Goal: Check status: Check status

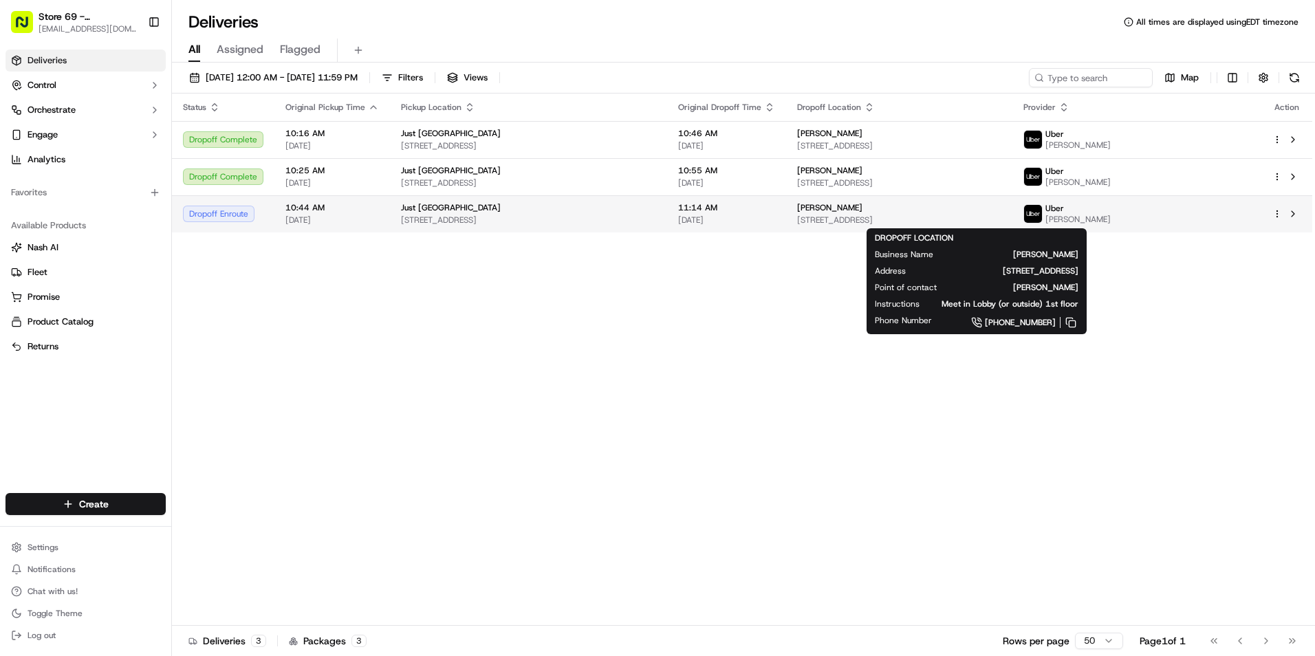
click at [851, 218] on span "[STREET_ADDRESS]" at bounding box center [899, 220] width 205 height 11
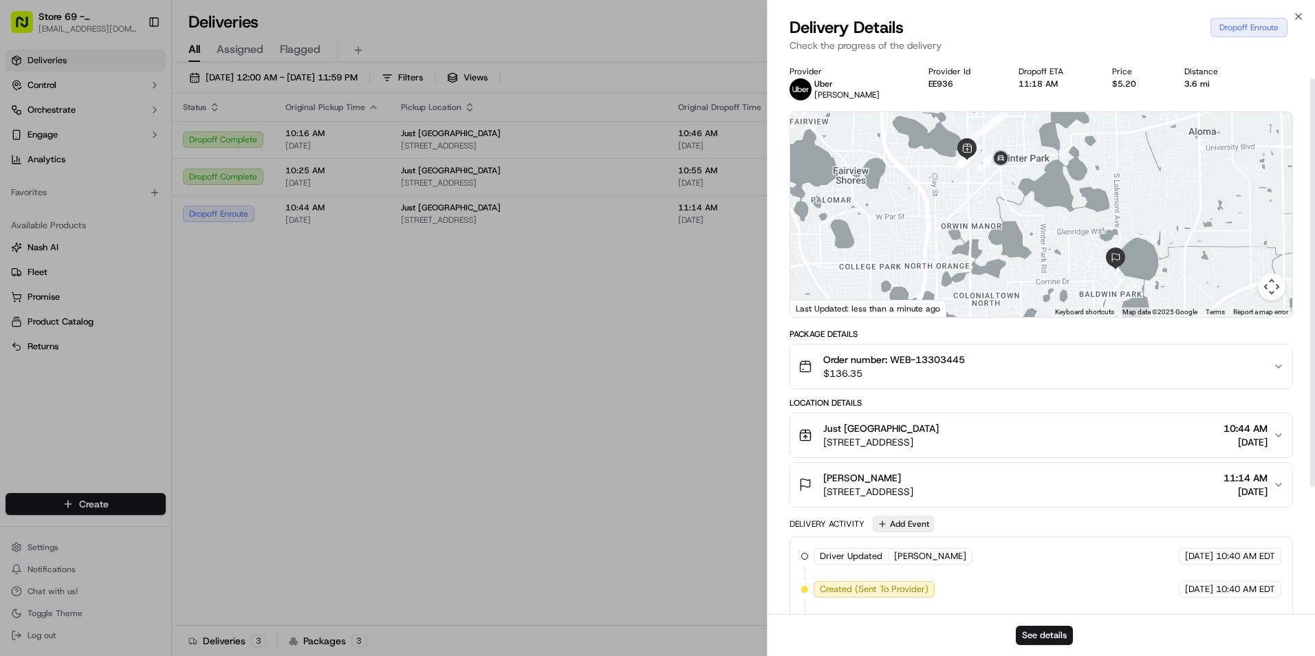
scroll to position [138, 0]
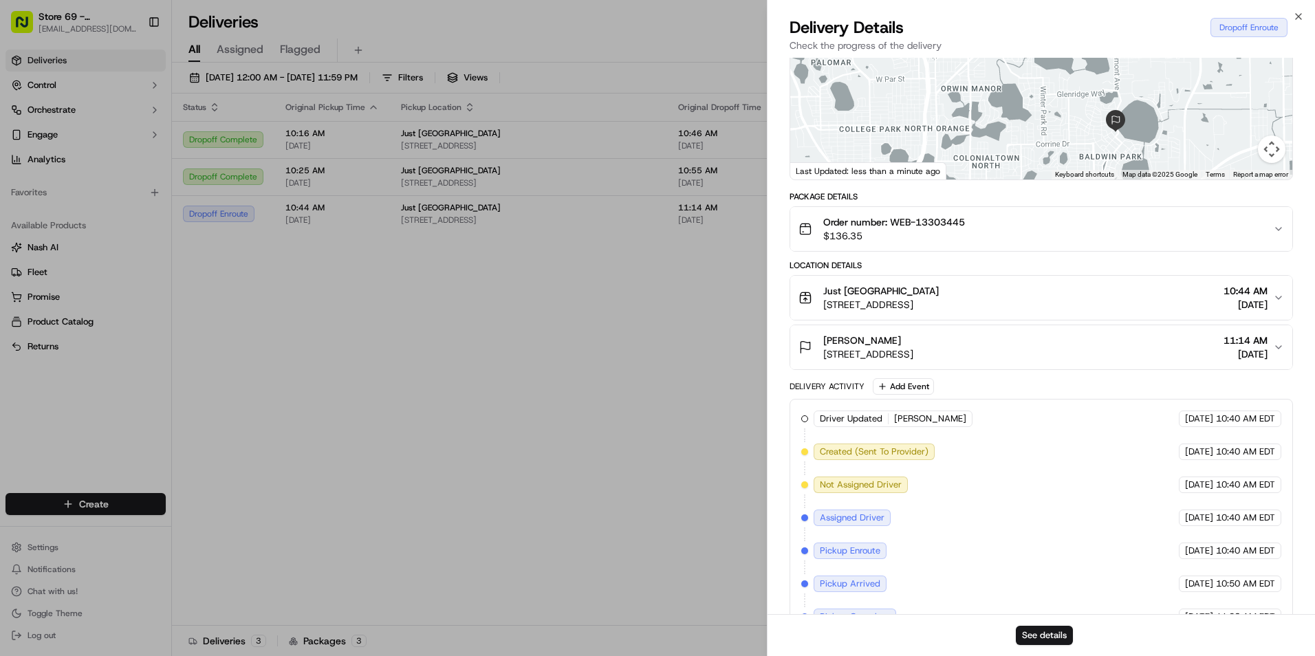
click at [910, 418] on span "[PERSON_NAME]" at bounding box center [930, 419] width 72 height 12
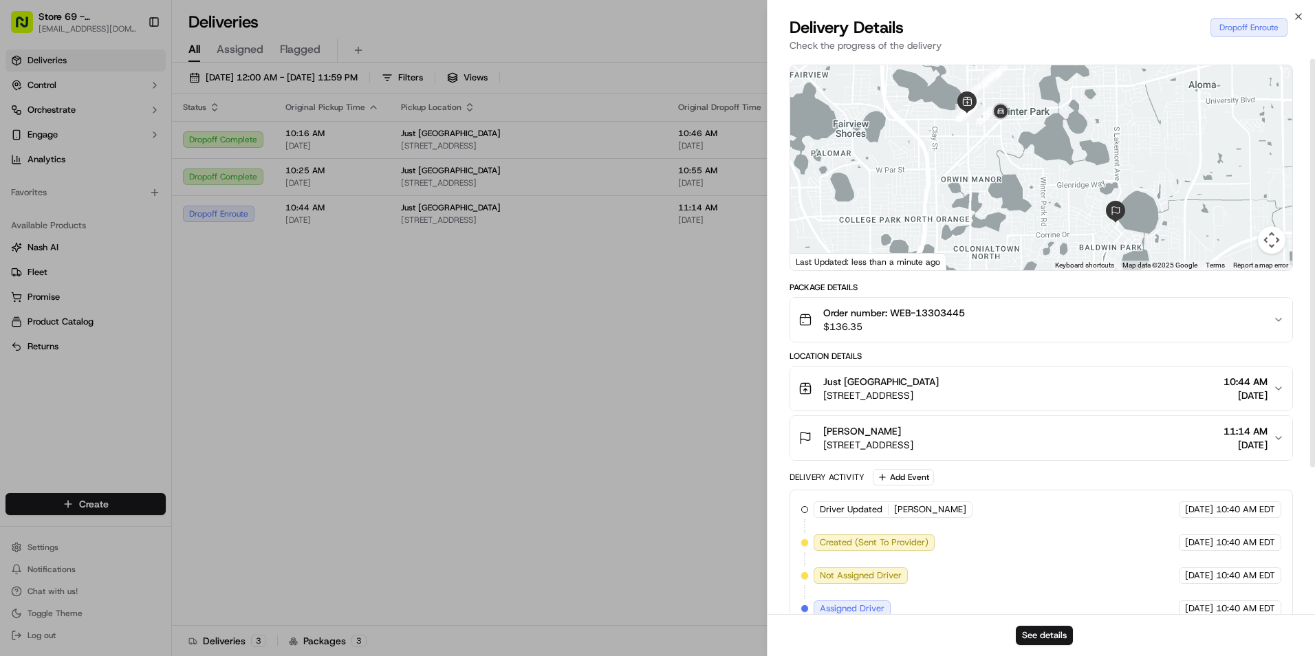
scroll to position [0, 0]
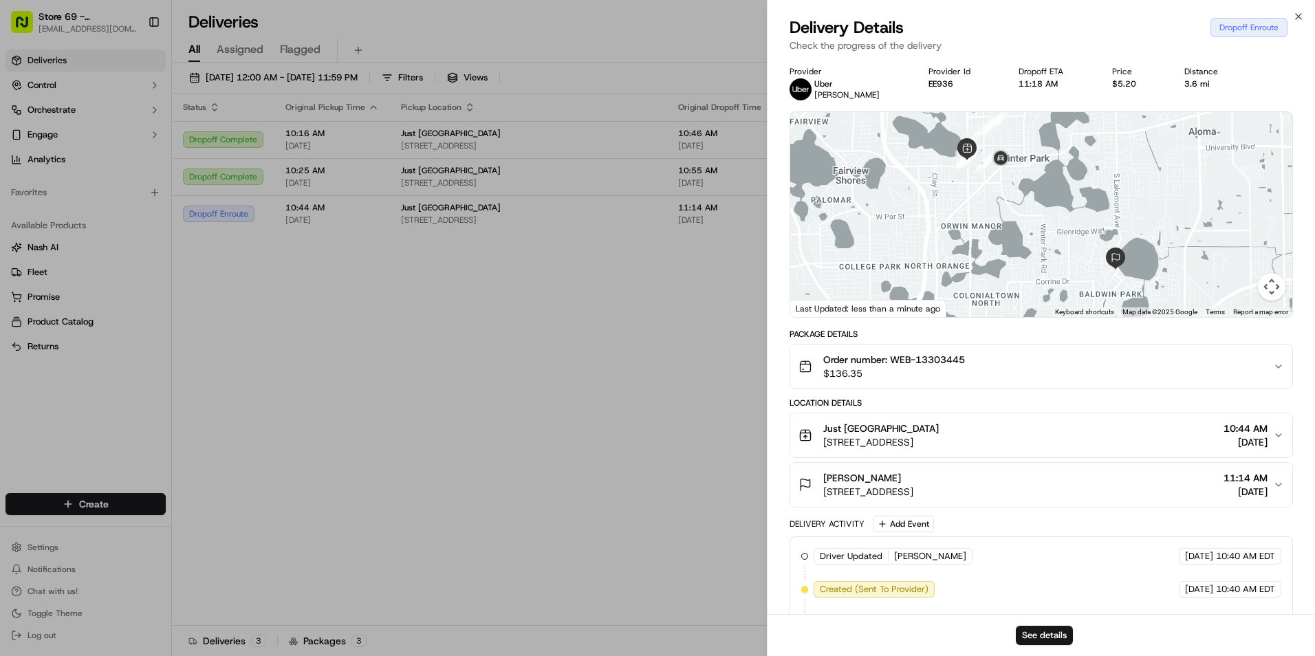
click at [1044, 625] on div "See details" at bounding box center [1042, 635] width 548 height 42
click at [1045, 632] on button "See details" at bounding box center [1044, 635] width 57 height 19
